Goal: Download file/media

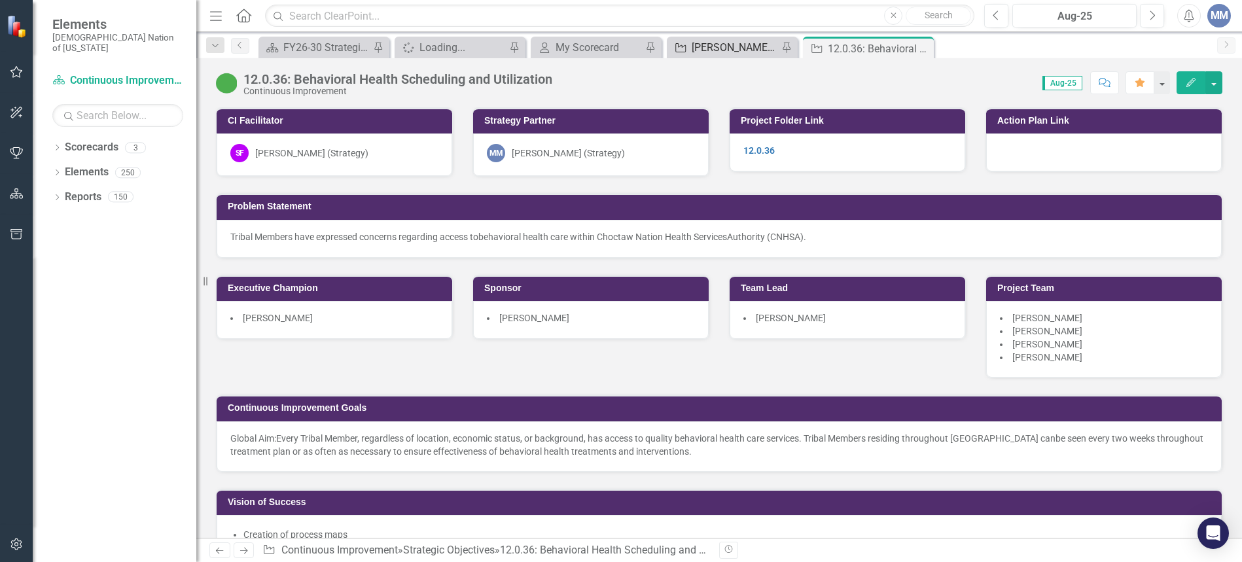
click at [696, 37] on div "Strategic Objective Mindi SO's Pin" at bounding box center [732, 48] width 131 height 22
click at [698, 43] on div "[PERSON_NAME] SO's" at bounding box center [735, 47] width 86 height 16
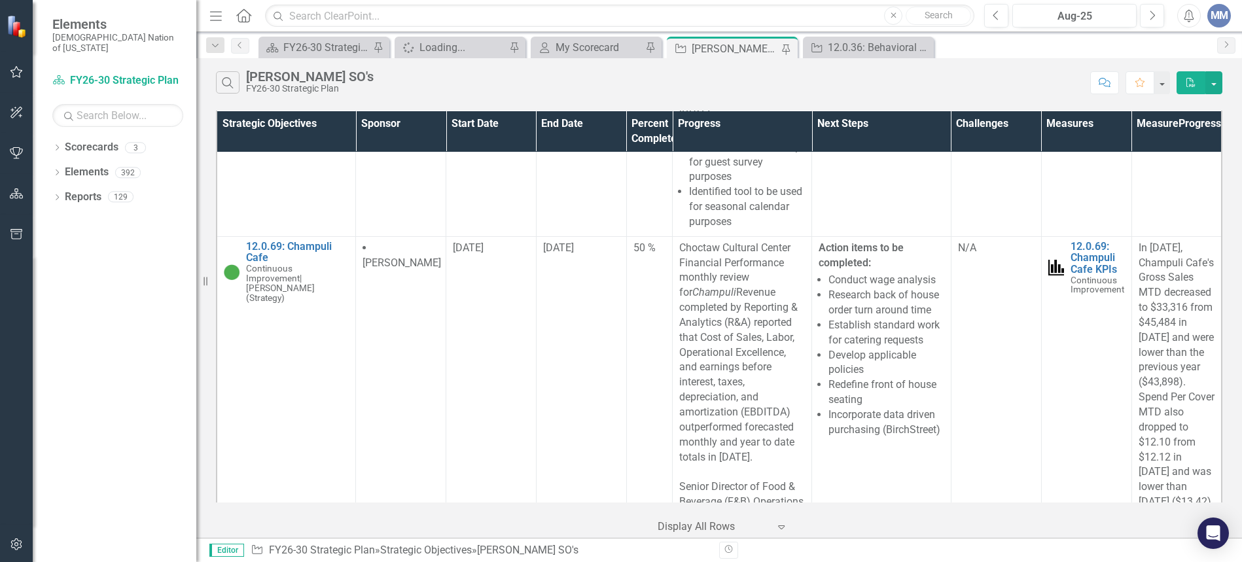
scroll to position [5799, 0]
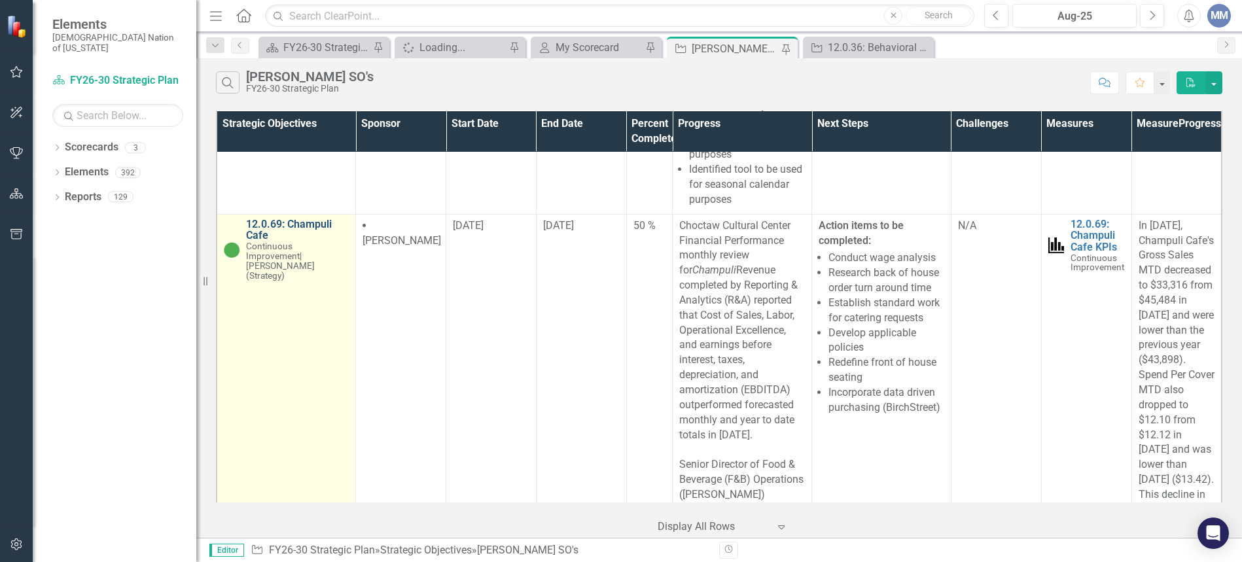
click at [310, 238] on link "12.0.69: Champuli Cafe" at bounding box center [297, 230] width 103 height 23
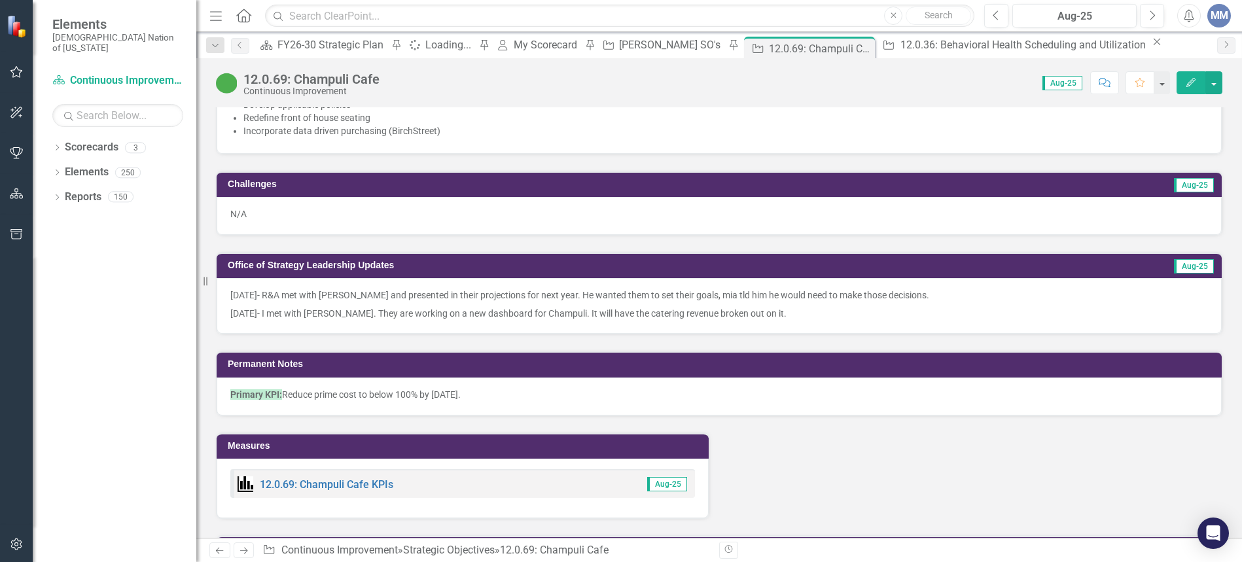
scroll to position [1460, 0]
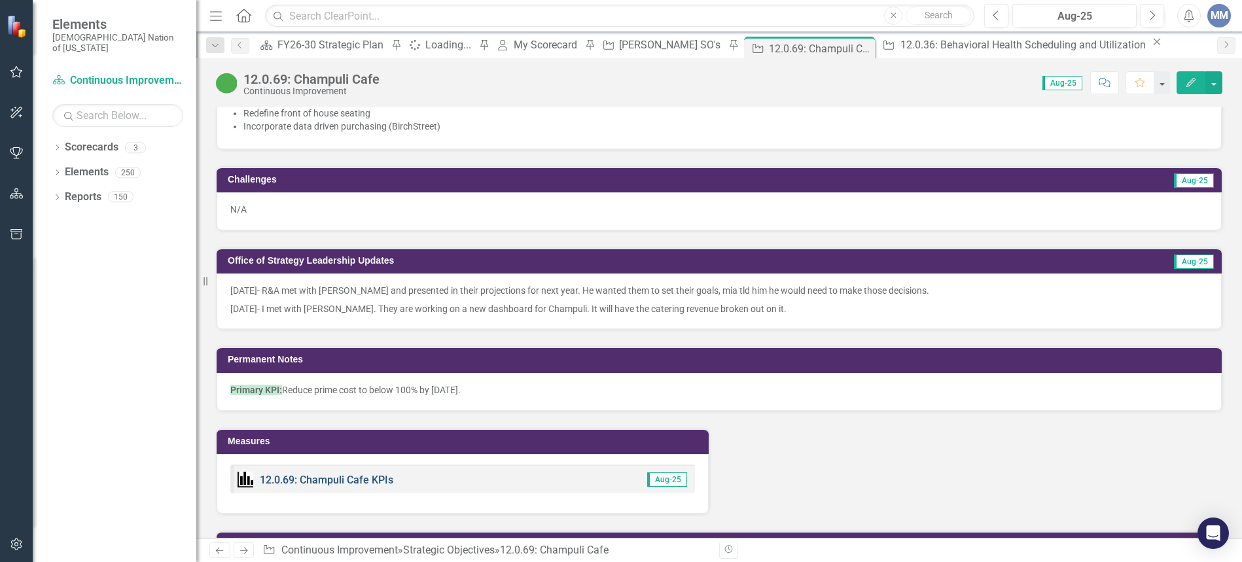
click at [340, 474] on link "12.0.69: Champuli Cafe KPIs" at bounding box center [327, 480] width 134 height 12
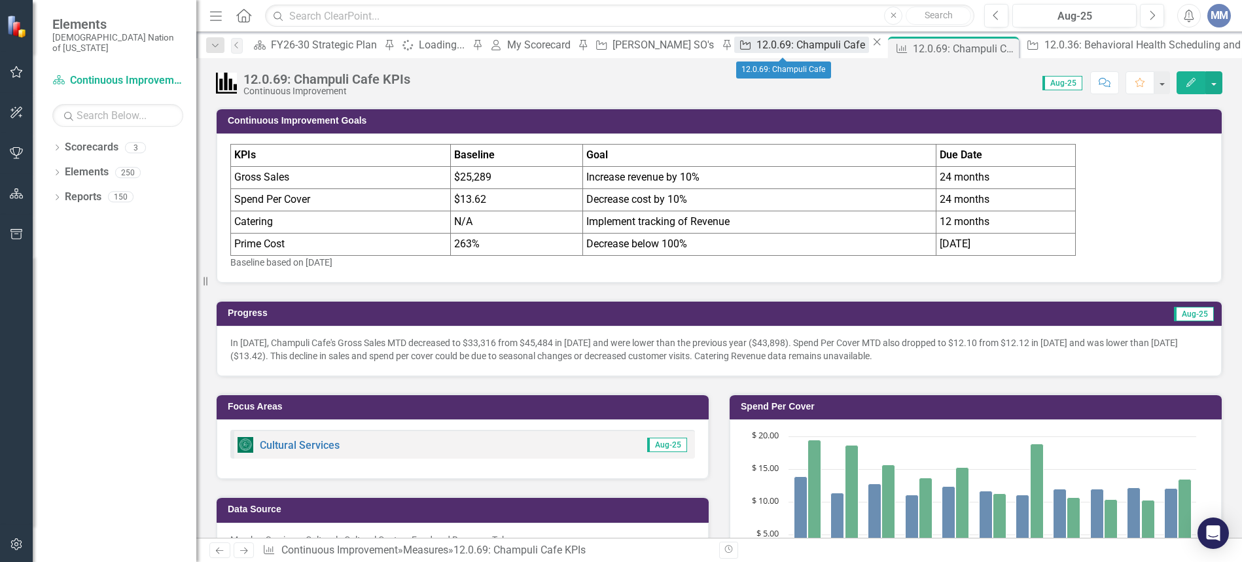
click at [797, 44] on div "12.0.69: Champuli Cafe" at bounding box center [813, 45] width 113 height 16
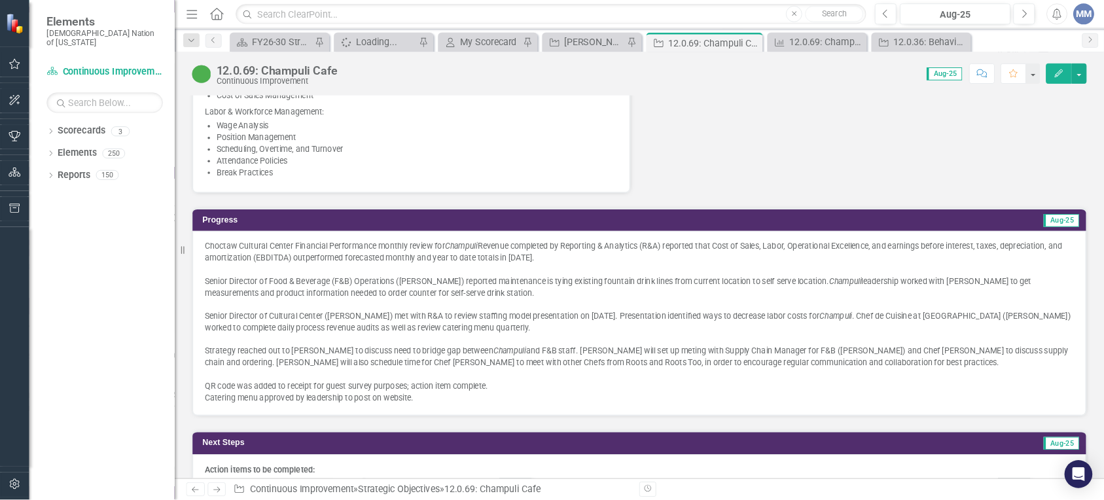
scroll to position [911, 0]
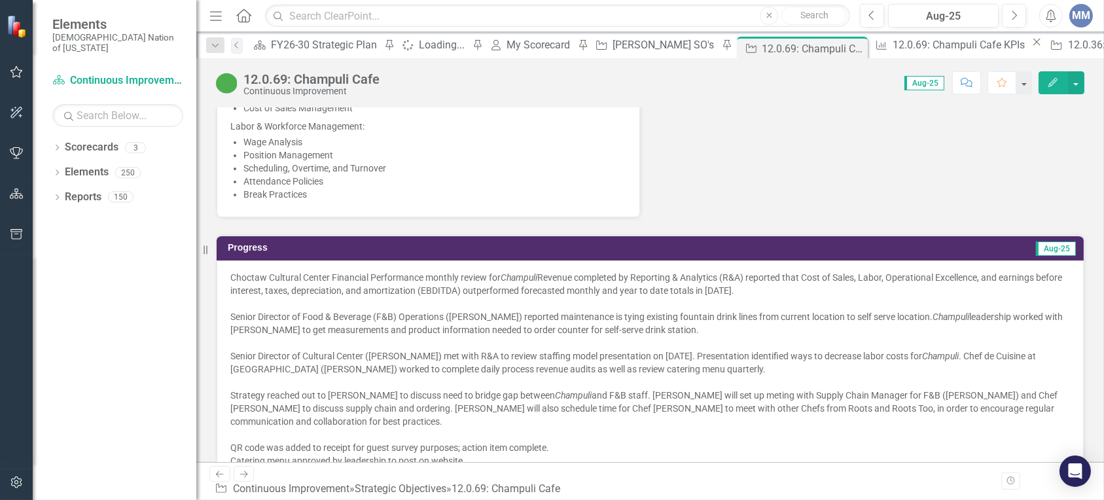
drag, startPoint x: 1229, startPoint y: 0, endPoint x: 687, endPoint y: 130, distance: 556.6
click at [687, 130] on div "Start Date [DATE] Report-Out Date [DATE] In Scope Operational Efficiencies: Cat…" at bounding box center [650, 38] width 888 height 359
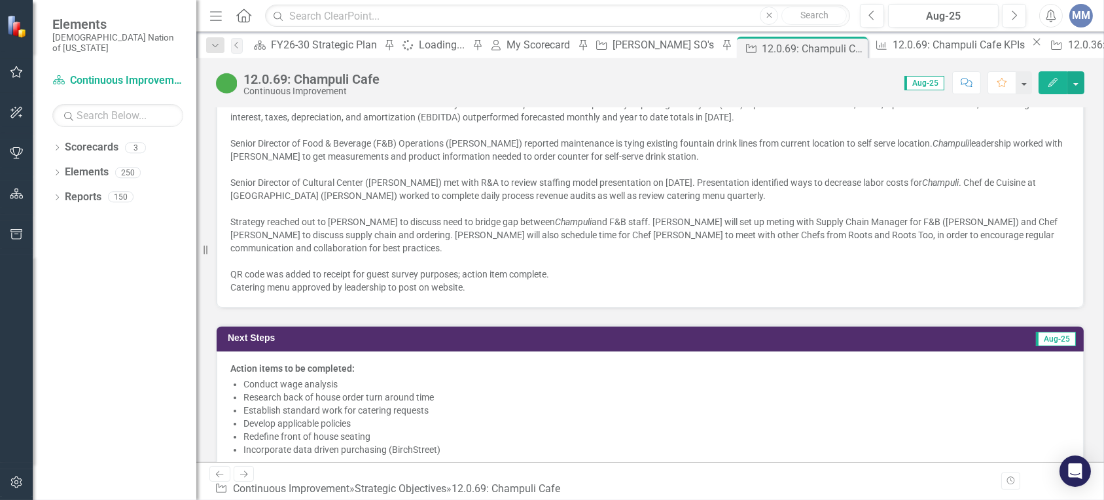
scroll to position [1031, 0]
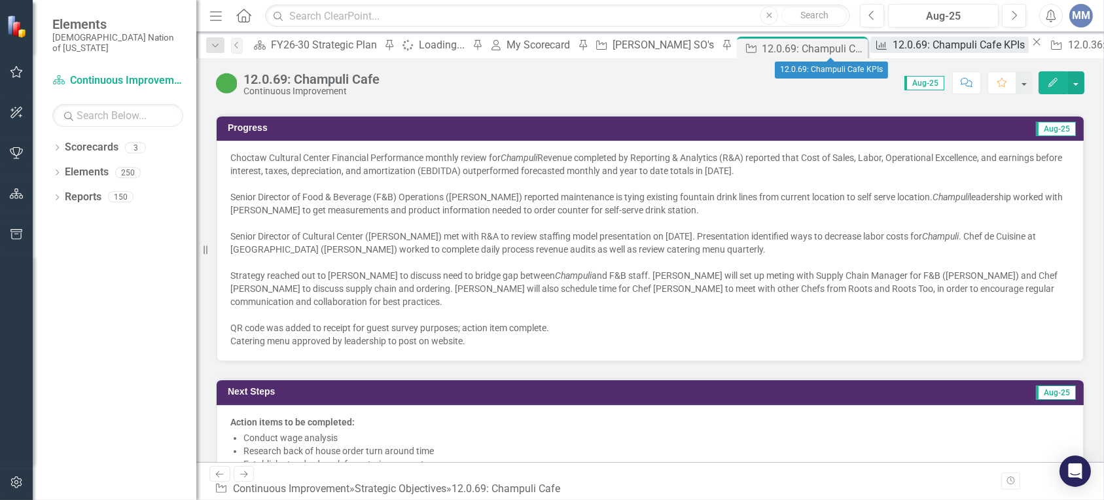
click at [893, 50] on div "12.0.69: Champuli Cafe KPIs" at bounding box center [961, 45] width 136 height 16
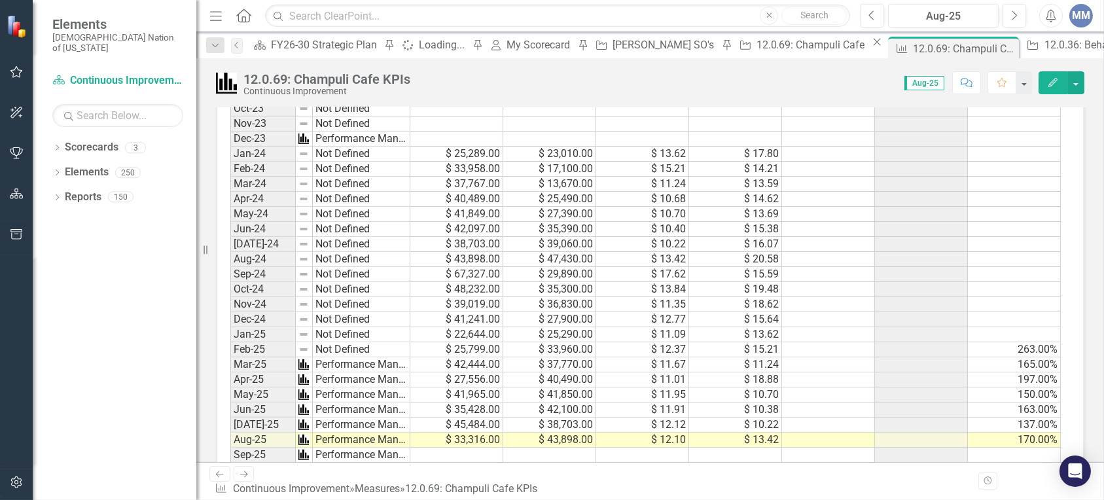
scroll to position [936, 0]
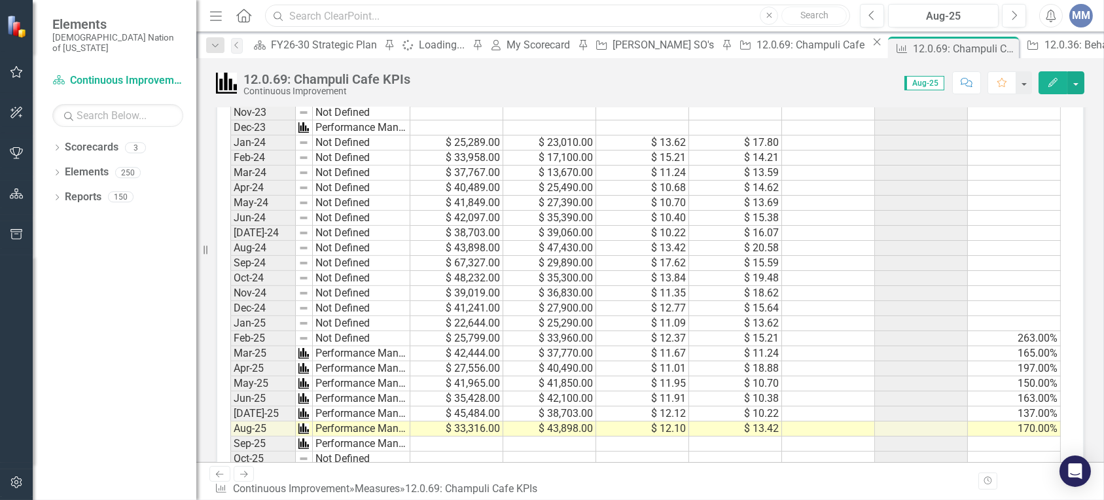
drag, startPoint x: 1086, startPoint y: 0, endPoint x: 713, endPoint y: 8, distance: 372.5
click at [713, 8] on input "text" at bounding box center [557, 16] width 585 height 23
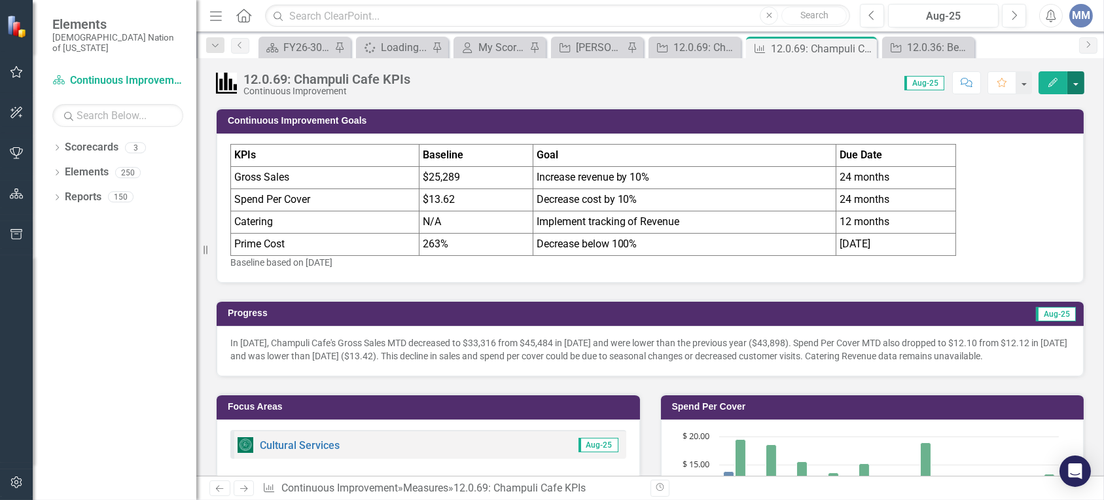
click at [1077, 78] on button "button" at bounding box center [1076, 82] width 17 height 23
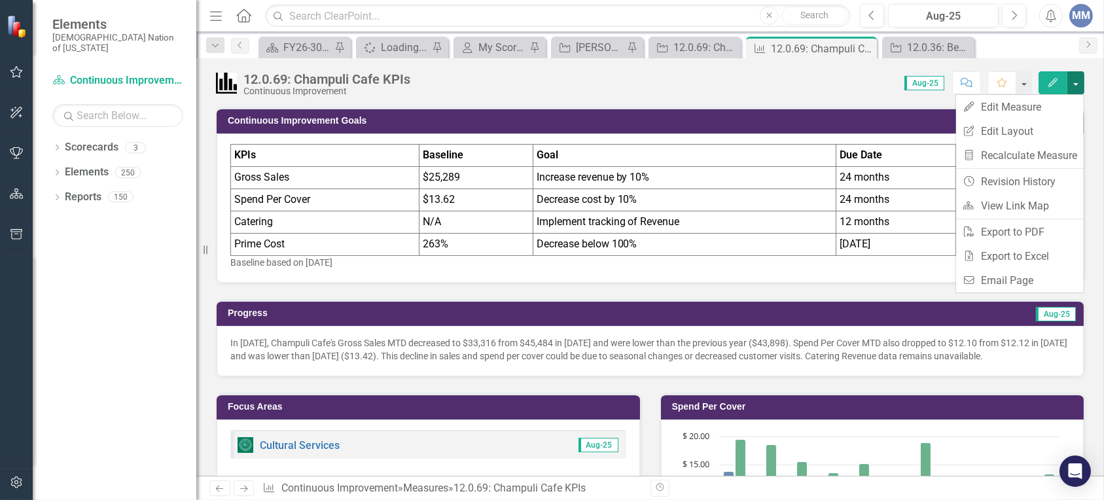
click at [1073, 81] on button "button" at bounding box center [1076, 82] width 17 height 23
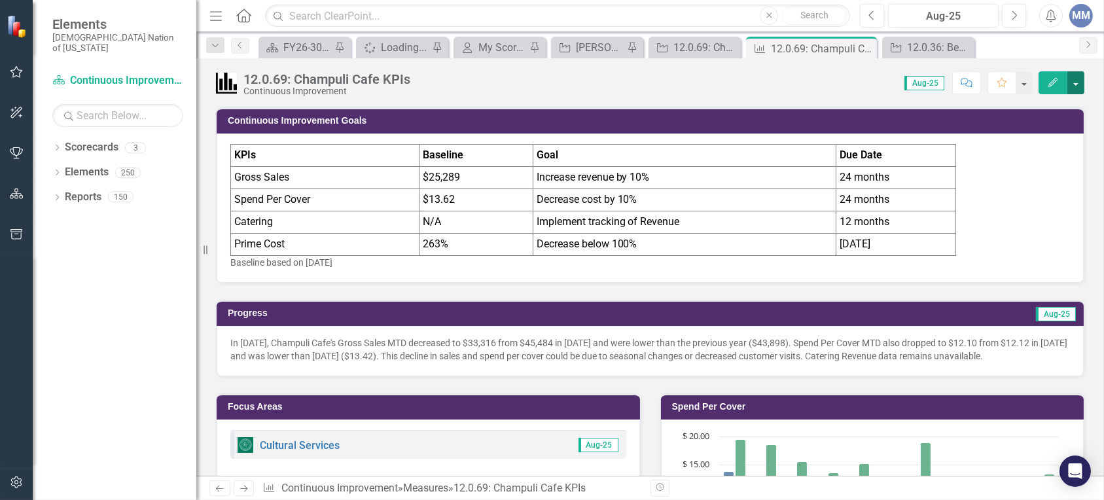
click at [1073, 81] on button "button" at bounding box center [1076, 82] width 17 height 23
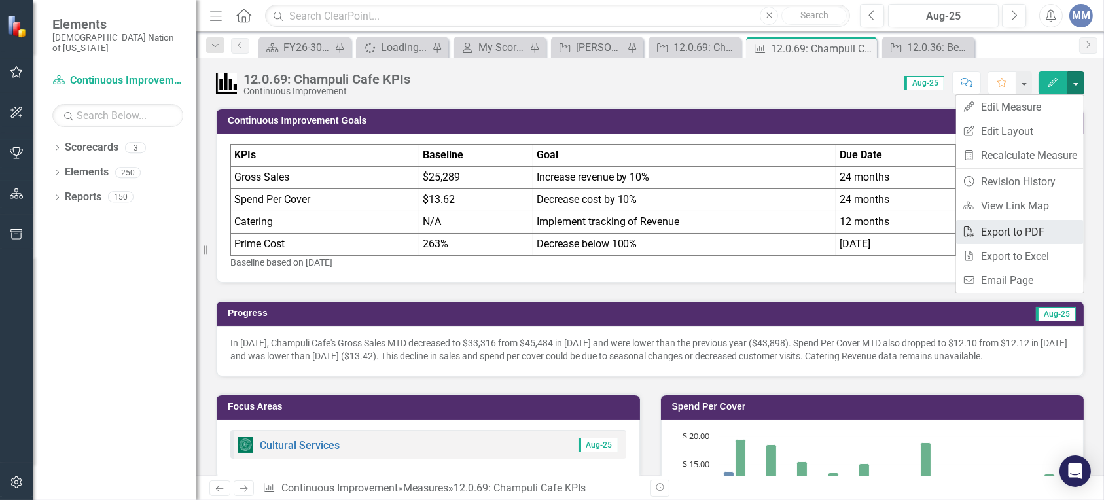
click at [992, 228] on link "PDF Export to PDF" at bounding box center [1020, 232] width 128 height 24
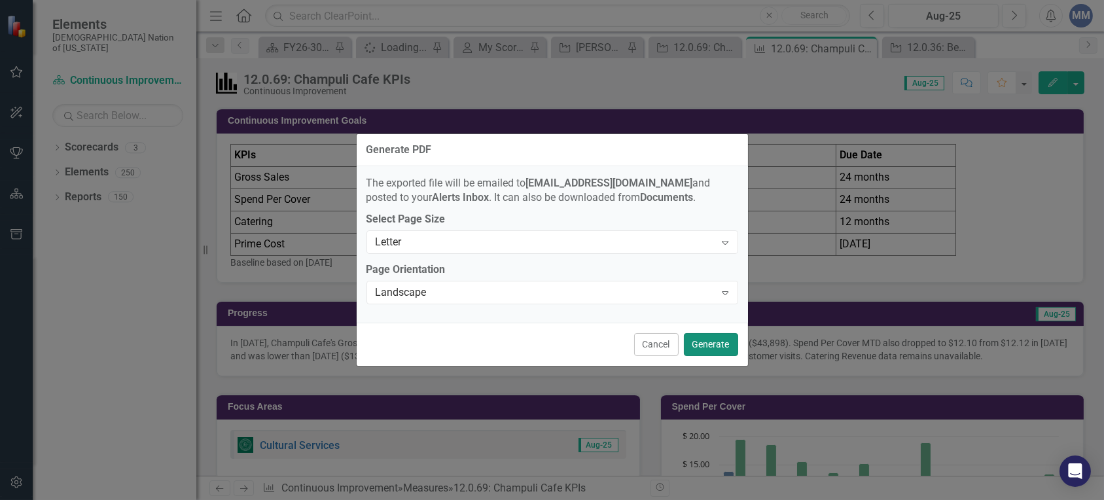
click at [714, 344] on button "Generate" at bounding box center [711, 344] width 54 height 23
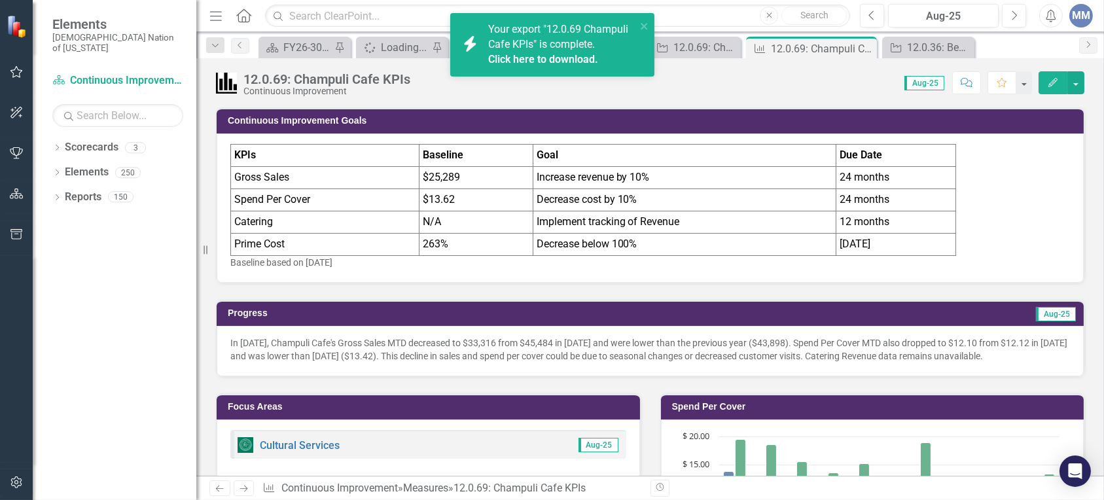
click at [540, 53] on link "Click here to download." at bounding box center [543, 59] width 110 height 12
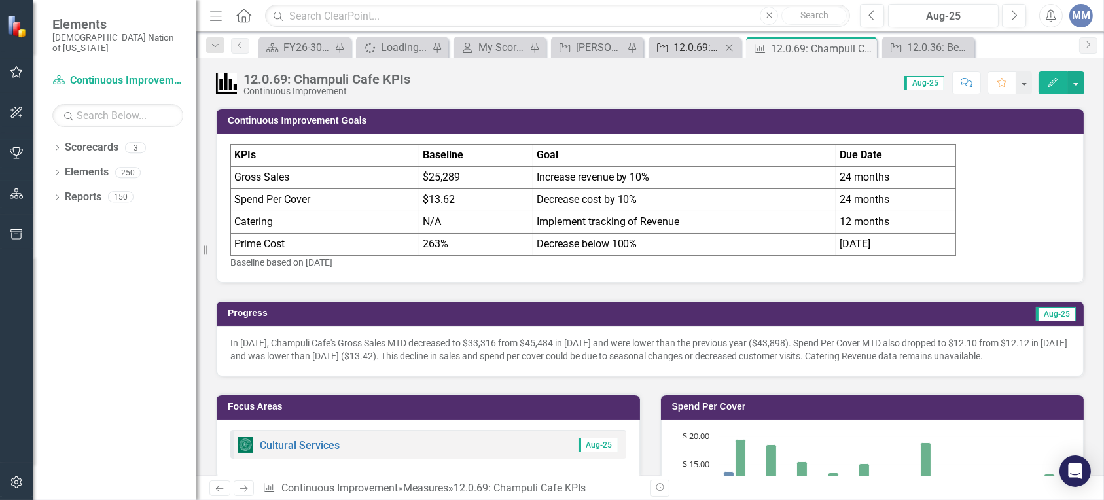
click at [706, 51] on div "12.0.69: Champuli Cafe" at bounding box center [698, 47] width 48 height 16
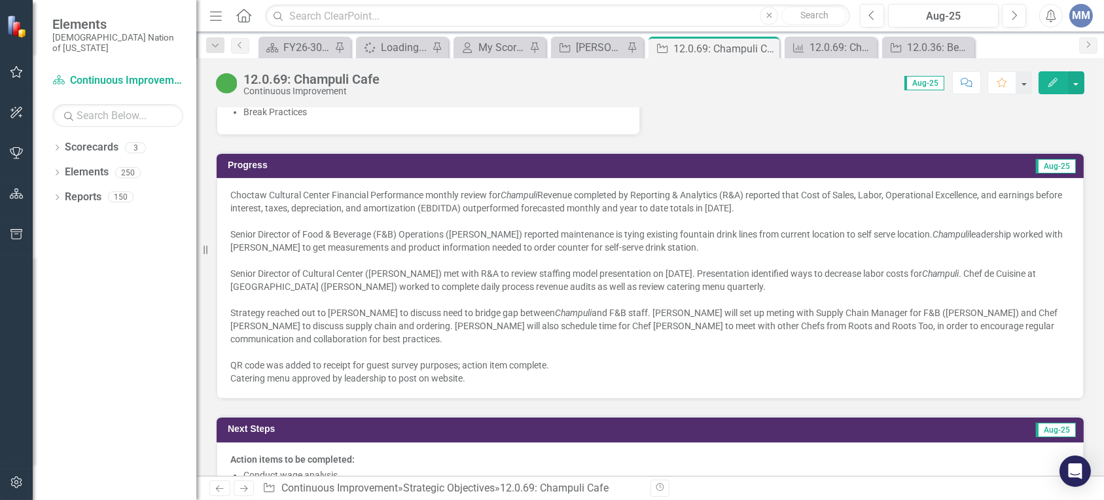
scroll to position [961, 0]
